Goal: Task Accomplishment & Management: Contribute content

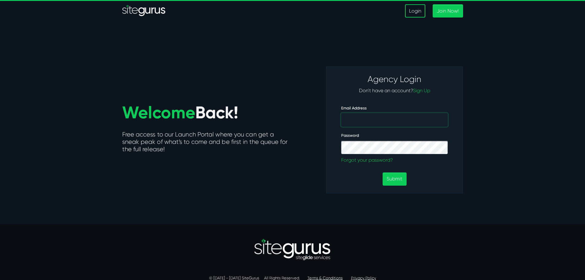
click at [376, 121] on input "Email Address" at bounding box center [394, 120] width 107 height 14
type input "j.gollnick@wsiworld.com"
click at [393, 179] on button "Submit" at bounding box center [395, 178] width 24 height 13
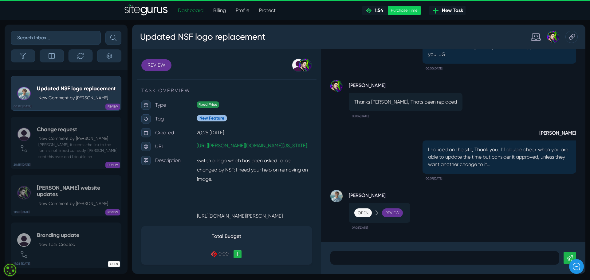
click at [397, 212] on div "Review" at bounding box center [392, 212] width 21 height 9
click at [81, 90] on h5 "Updated NSF logo replacement" at bounding box center [76, 88] width 79 height 7
click at [384, 260] on p at bounding box center [444, 257] width 219 height 7
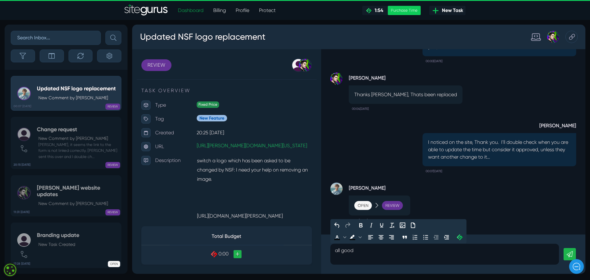
click at [569, 250] on link at bounding box center [569, 254] width 12 height 12
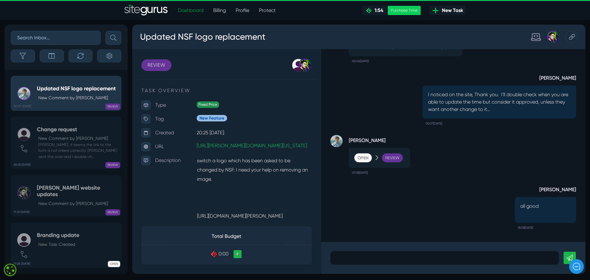
click at [446, 10] on span "New Task" at bounding box center [451, 10] width 24 height 7
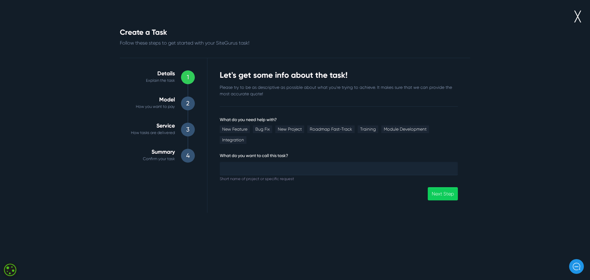
click at [576, 17] on link "╳" at bounding box center [577, 16] width 6 height 15
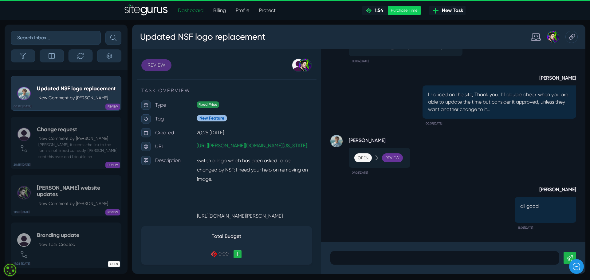
click at [155, 66] on link "REVIEW" at bounding box center [156, 65] width 30 height 12
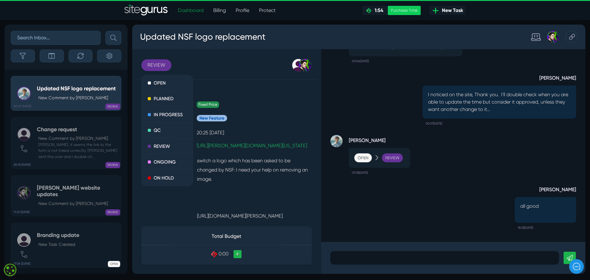
click at [274, 109] on div "Fixed Price" at bounding box center [254, 104] width 115 height 9
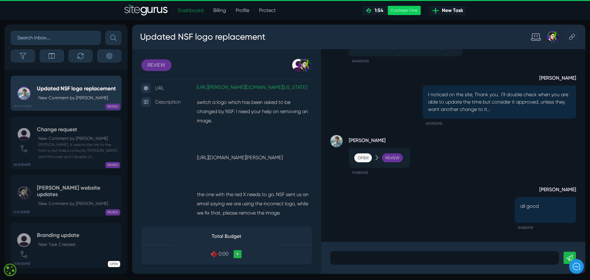
scroll to position [157, 0]
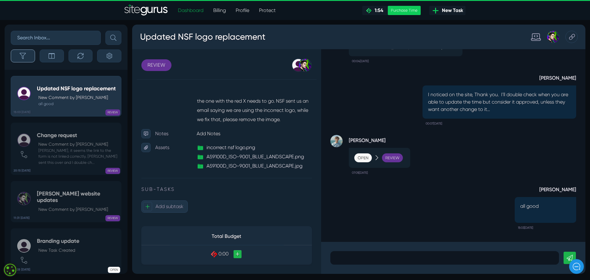
click at [24, 55] on icon "button" at bounding box center [23, 56] width 6 height 6
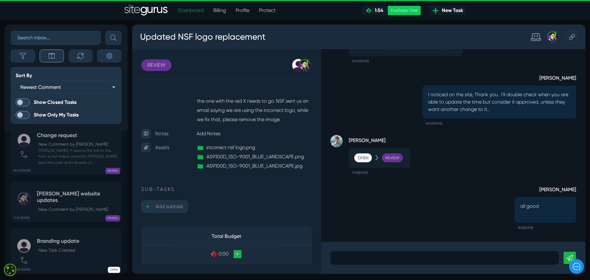
click at [49, 55] on icon "button" at bounding box center [52, 56] width 6 height 6
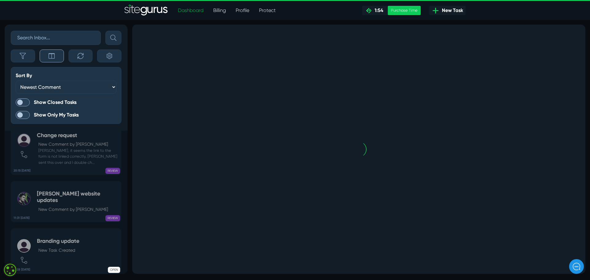
scroll to position [0, 0]
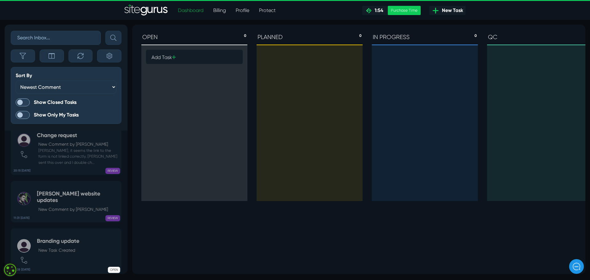
click at [173, 56] on icon at bounding box center [174, 57] width 4 height 5
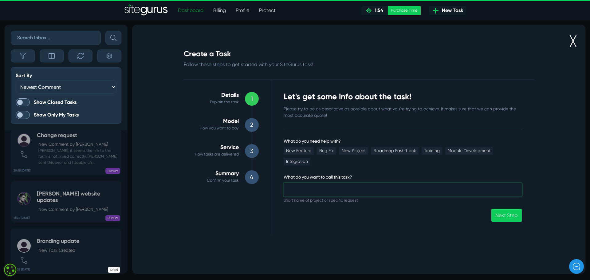
click at [314, 183] on input "What do you need help with?" at bounding box center [402, 190] width 238 height 14
type input "ISO Updated certificate"
click at [508, 209] on link "Next Step" at bounding box center [506, 215] width 30 height 13
click at [483, 149] on link "Module Development" at bounding box center [469, 151] width 48 height 8
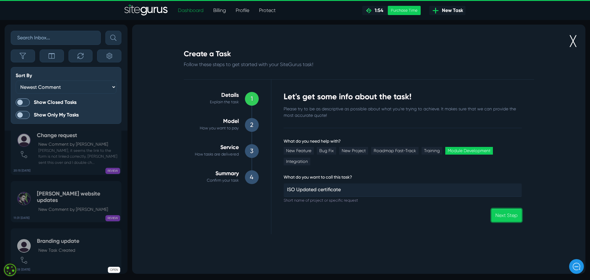
click at [512, 209] on link "Next Step" at bounding box center [506, 215] width 30 height 13
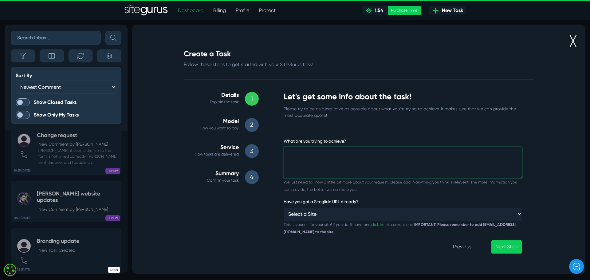
click at [330, 153] on textarea "What are you trying to achieve?" at bounding box center [402, 162] width 238 height 31
type textarea "simply change out the old ISO image with the new one"
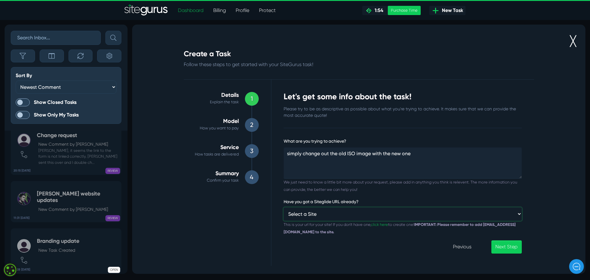
click at [349, 215] on select "Select a Site Custom URL ⸻⸻ Marmon AD" at bounding box center [402, 213] width 238 height 13
select select "https://marmon-ad.prod01.oregon.platform-os.com/"
click at [283, 207] on select "Select a Site Custom URL ⸻⸻ Marmon AD" at bounding box center [402, 213] width 238 height 13
click at [509, 244] on link "Next Step" at bounding box center [506, 246] width 30 height 13
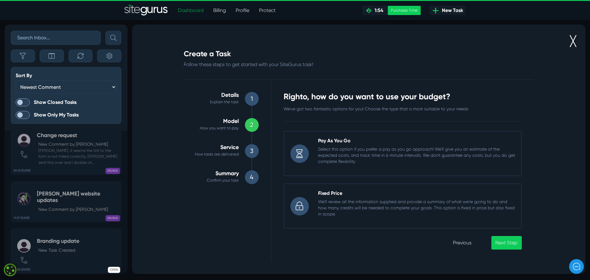
click at [382, 204] on p "We'll review all the information supplied and provide a summary of what we're g…" at bounding box center [416, 207] width 197 height 18
click at [283, 183] on input "Fixed Price We'll review all the information supplied and provide a summary of …" at bounding box center [283, 183] width 0 height 0
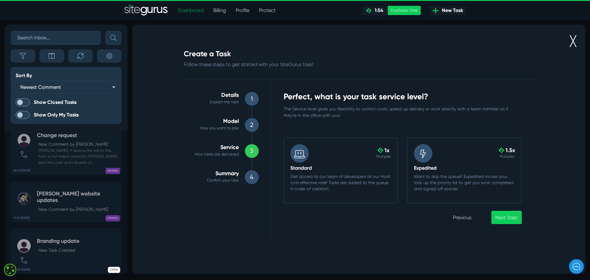
click at [312, 173] on div "Standard Get access to our team of developers at our most cost effective rate! …" at bounding box center [341, 181] width 110 height 32
click at [283, 137] on input ".cls-1{fill-rule:evenodd;fill:url(#linear-gradient);} 1x Multiplier Standard Ge…" at bounding box center [283, 137] width 0 height 0
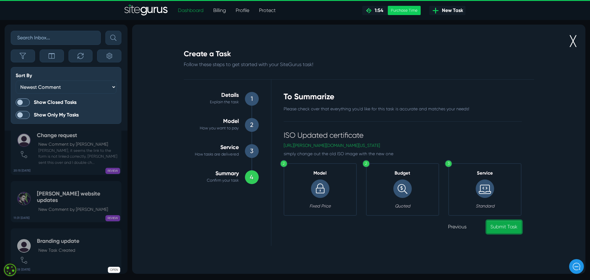
click at [510, 227] on link "Submit Task" at bounding box center [503, 226] width 35 height 13
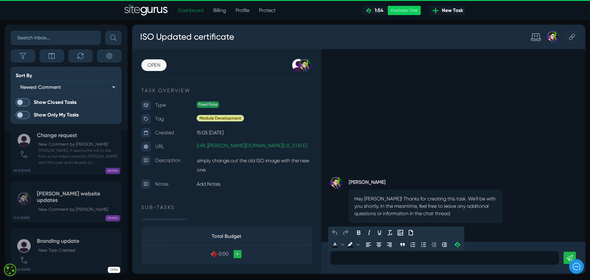
click at [381, 258] on p at bounding box center [444, 257] width 219 height 7
click at [410, 232] on icon "Upload File" at bounding box center [410, 232] width 7 height 7
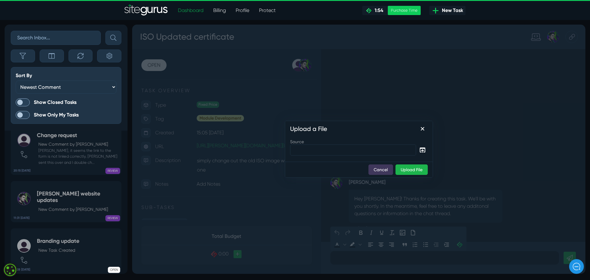
click at [375, 168] on button "Cancel" at bounding box center [380, 169] width 25 height 10
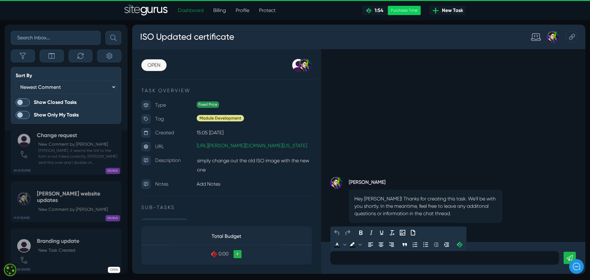
click at [345, 258] on p at bounding box center [444, 257] width 219 height 7
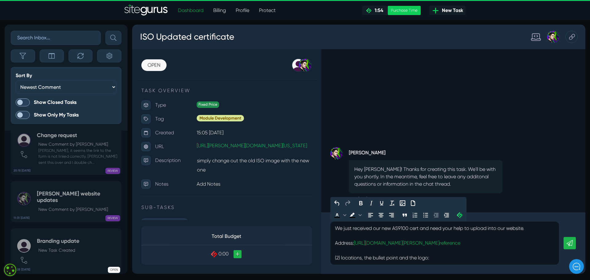
click at [567, 242] on icon at bounding box center [569, 243] width 6 height 6
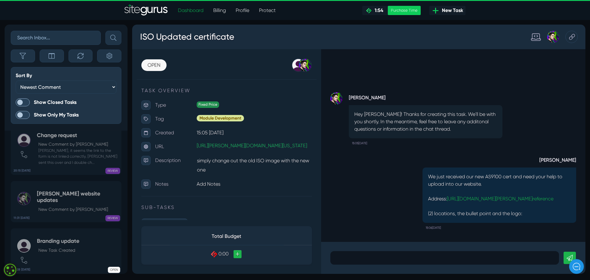
click at [368, 261] on p at bounding box center [444, 257] width 219 height 7
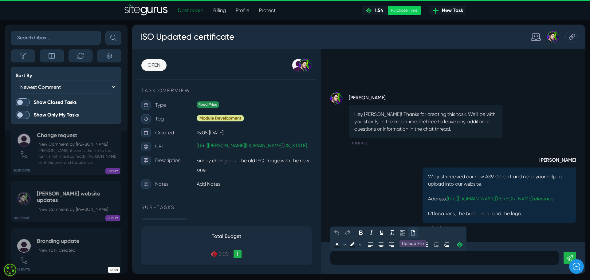
click at [412, 232] on icon "Upload File" at bounding box center [412, 232] width 7 height 7
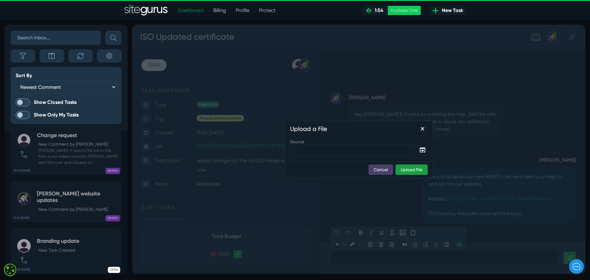
drag, startPoint x: 411, startPoint y: 170, endPoint x: 481, endPoint y: 45, distance: 143.3
click at [411, 170] on button "Upload File" at bounding box center [411, 169] width 32 height 10
click at [420, 148] on icon "Source" at bounding box center [423, 149] width 6 height 5
type input "marmon ISO updated image locations.png"
click at [416, 169] on button "Upload File" at bounding box center [411, 169] width 32 height 10
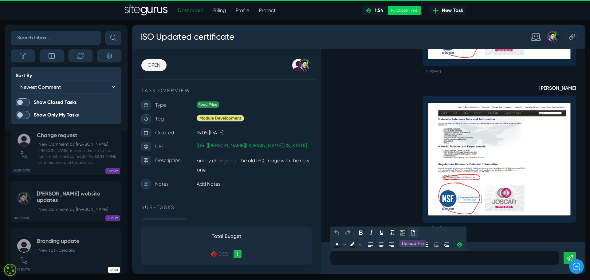
click at [413, 232] on icon "Upload File" at bounding box center [412, 232] width 7 height 7
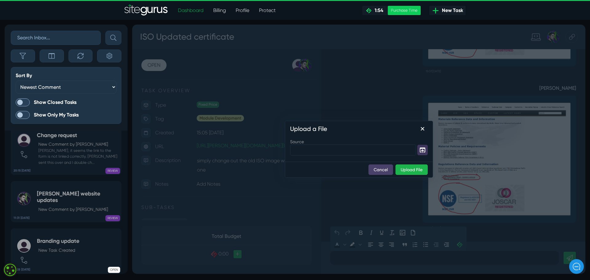
click at [423, 149] on icon "Source" at bounding box center [422, 149] width 7 height 7
type input "marmom ISO doc C0109134-AS10.pdf"
click at [414, 168] on button "Upload File" at bounding box center [411, 169] width 32 height 10
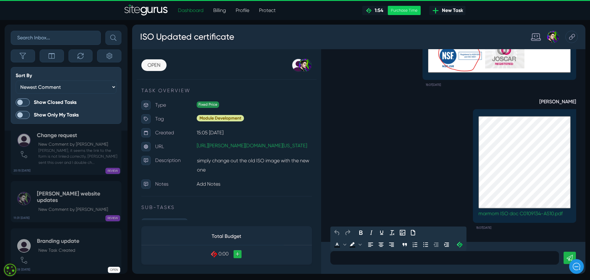
click at [372, 256] on p at bounding box center [444, 257] width 219 height 7
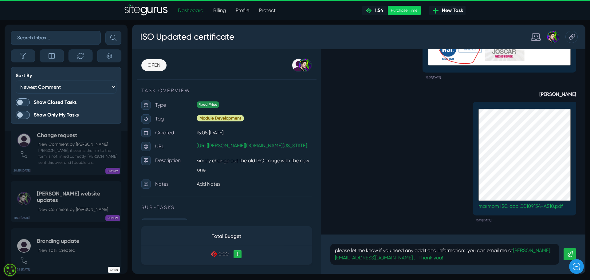
click at [568, 250] on link at bounding box center [569, 254] width 12 height 12
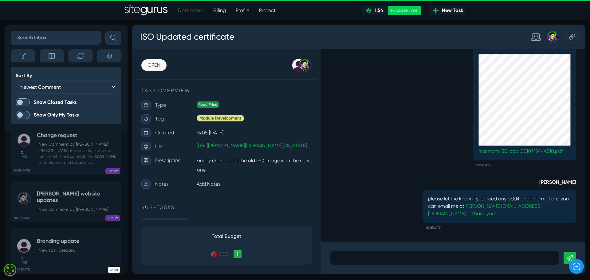
click at [20, 113] on span at bounding box center [23, 115] width 14 height 8
click at [0, 0] on input "Show Only My Tasks" at bounding box center [0, 0] width 0 height 0
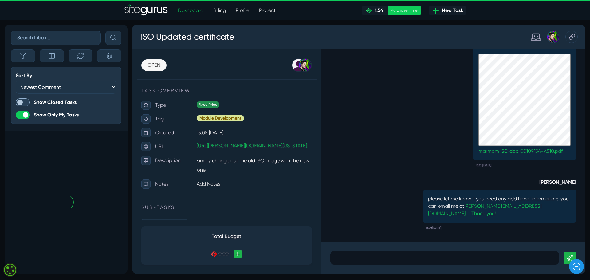
scroll to position [-119, 0]
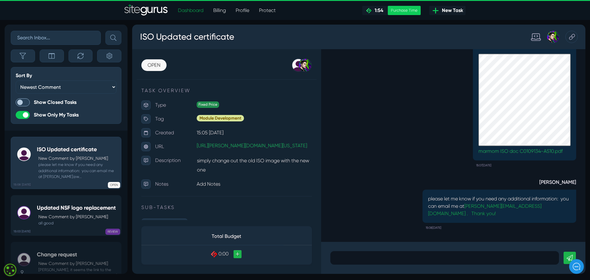
click at [80, 209] on h5 "Updated NSF logo replacement" at bounding box center [76, 208] width 79 height 7
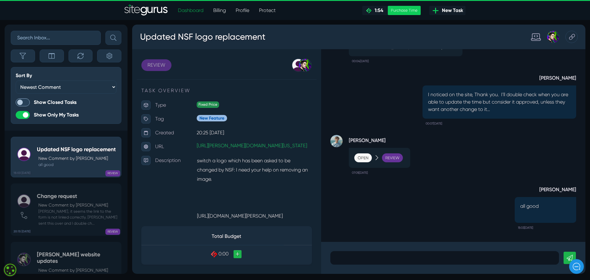
click at [154, 63] on link "REVIEW" at bounding box center [156, 65] width 30 height 12
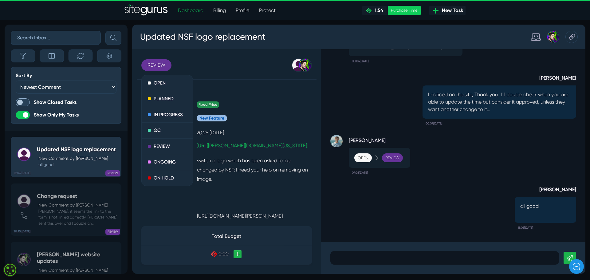
click at [268, 65] on div "John Gollnick Josh Carter Unassigned" at bounding box center [246, 65] width 131 height 14
click at [289, 82] on span "John Gollnick" at bounding box center [288, 84] width 35 height 6
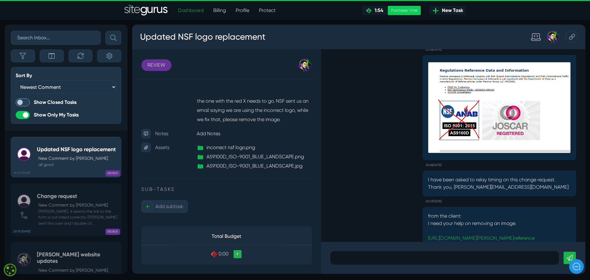
scroll to position [-512, 0]
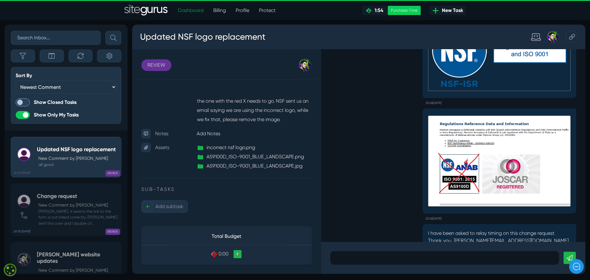
click at [20, 100] on span at bounding box center [23, 102] width 14 height 8
click at [0, 0] on input "Show Closed Tasks" at bounding box center [0, 0] width 0 height 0
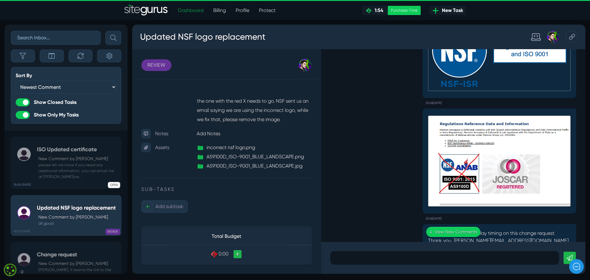
scroll to position [-584, 0]
click at [109, 57] on icon "button" at bounding box center [109, 56] width 6 height 6
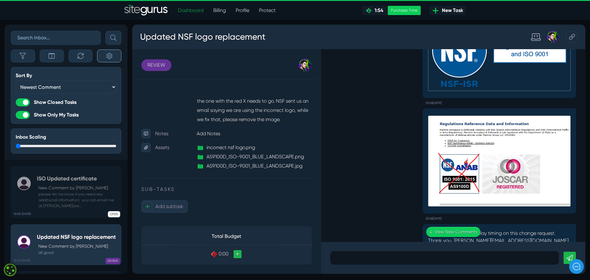
scroll to position [-613, 0]
click at [78, 57] on icon "button" at bounding box center [80, 56] width 6 height 6
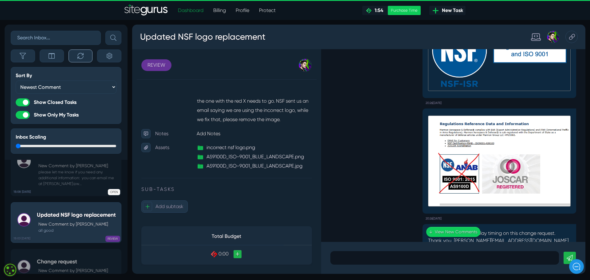
scroll to position [-554, 0]
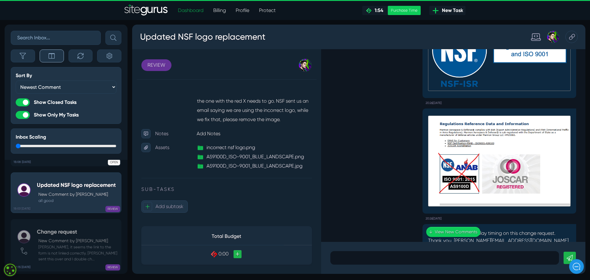
click at [53, 56] on icon "button" at bounding box center [52, 56] width 6 height 6
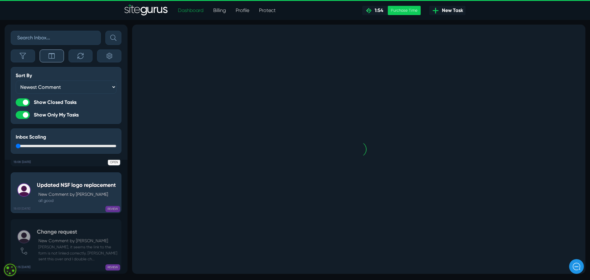
scroll to position [0, 0]
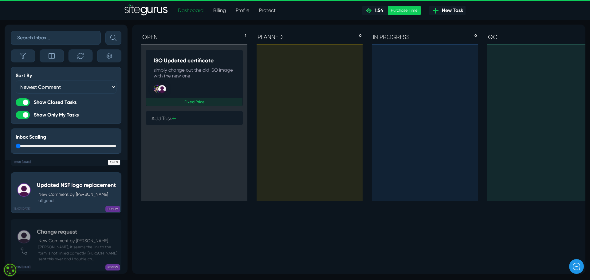
click at [217, 9] on link "Billing" at bounding box center [219, 10] width 22 height 12
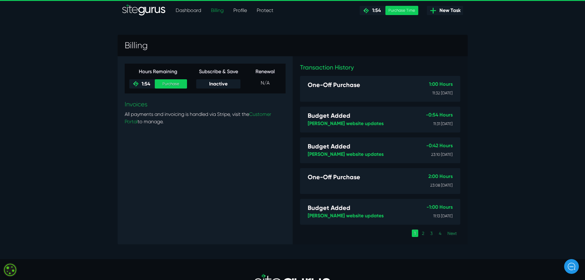
click at [187, 10] on link "Dashboard" at bounding box center [188, 10] width 35 height 12
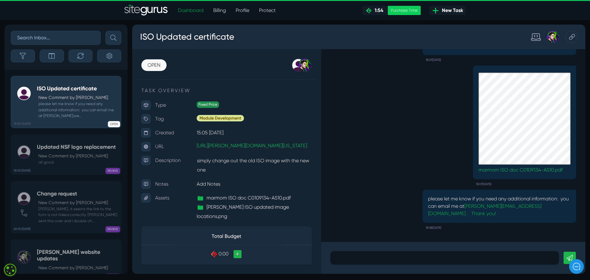
click at [237, 254] on link "+" at bounding box center [237, 254] width 8 height 8
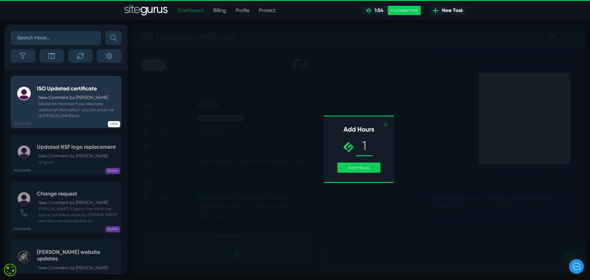
click at [386, 124] on link "✕" at bounding box center [385, 125] width 5 height 9
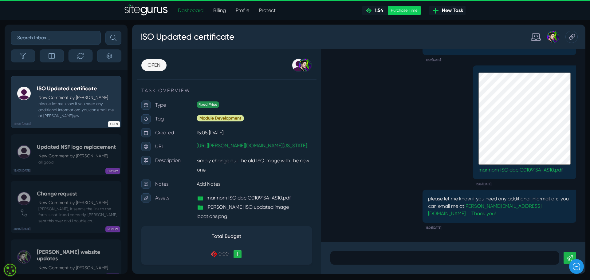
scroll to position [0, 0]
